Goal: Information Seeking & Learning: Check status

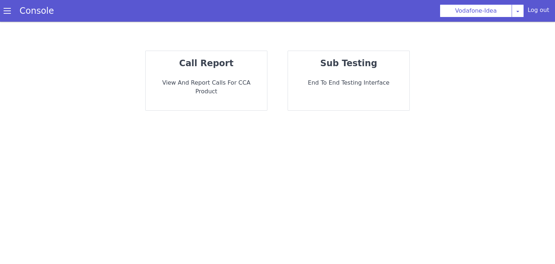
click at [233, 68] on p "call report" at bounding box center [213, 56] width 111 height 24
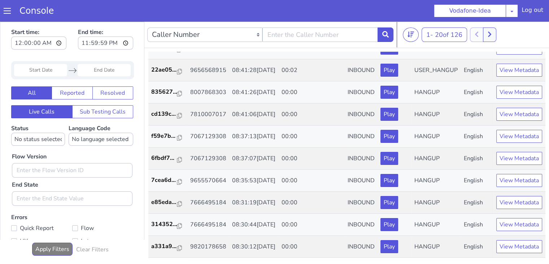
scroll to position [347, 0]
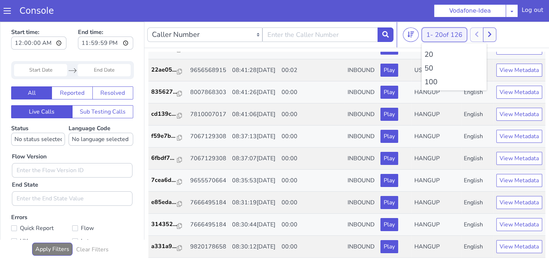
click at [445, 36] on span "20 of 126" at bounding box center [448, 34] width 27 height 9
click at [435, 77] on li "100" at bounding box center [454, 82] width 59 height 11
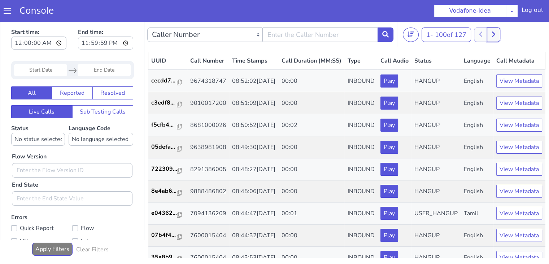
click at [495, 31] on icon at bounding box center [494, 34] width 4 height 7
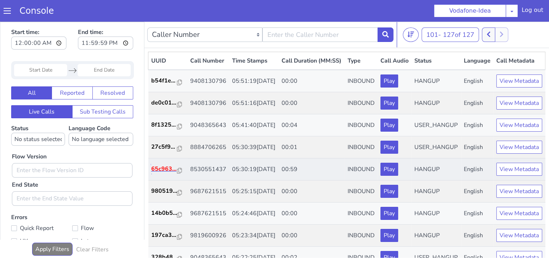
click at [164, 173] on p "65c963..." at bounding box center [164, 168] width 26 height 9
